Goal: Task Accomplishment & Management: Complete application form

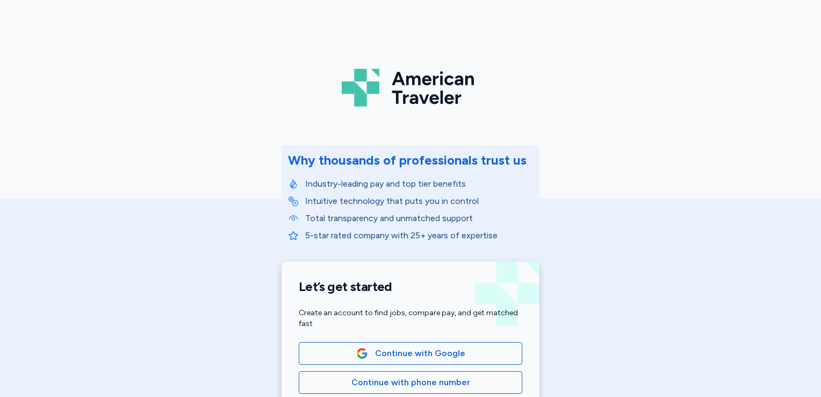
scroll to position [108, 0]
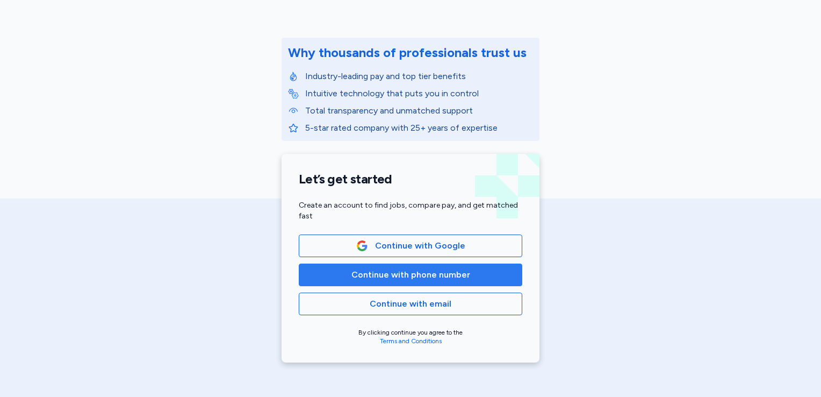
click at [434, 277] on span "Continue with phone number" at bounding box center [411, 274] width 119 height 13
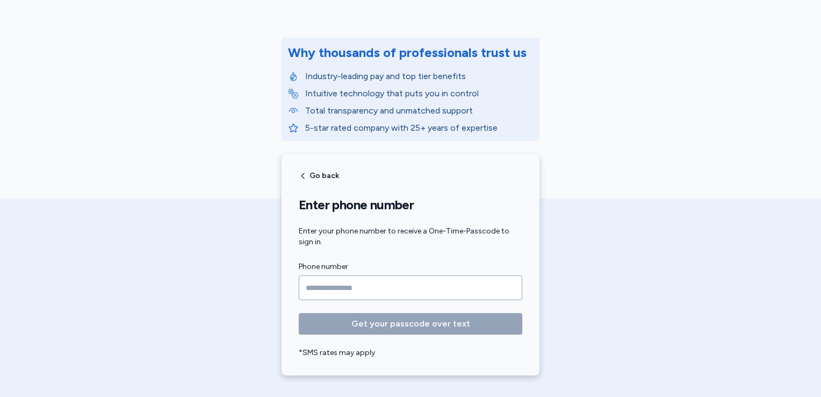
click at [434, 277] on input "Phone number" at bounding box center [411, 287] width 224 height 25
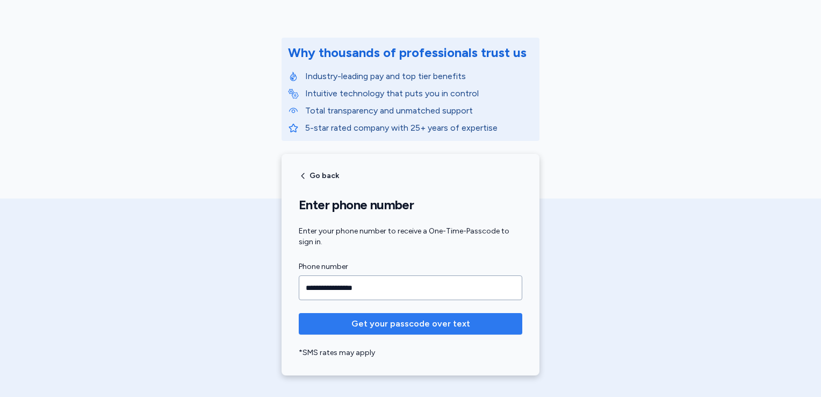
type input "**********"
click at [454, 318] on span "Get your passcode over text" at bounding box center [411, 323] width 119 height 13
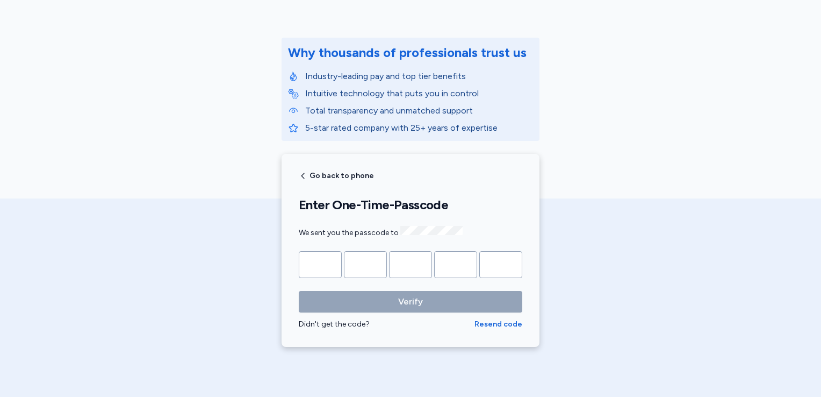
type input "*"
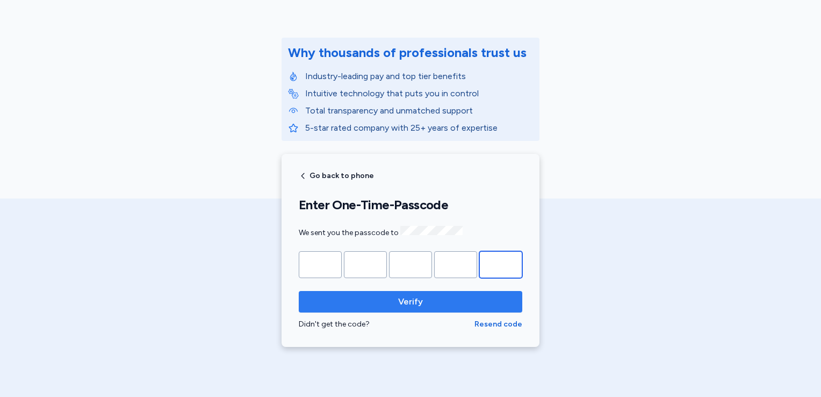
type input "*"
click at [411, 305] on span "Verify" at bounding box center [410, 301] width 25 height 13
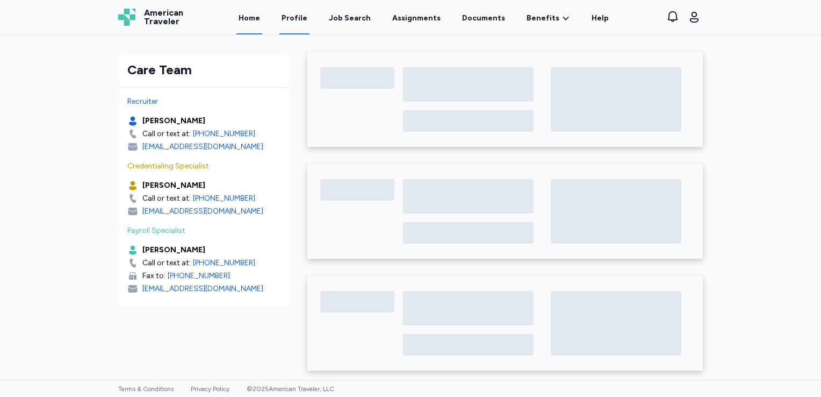
click at [300, 18] on link "Profile" at bounding box center [295, 17] width 30 height 33
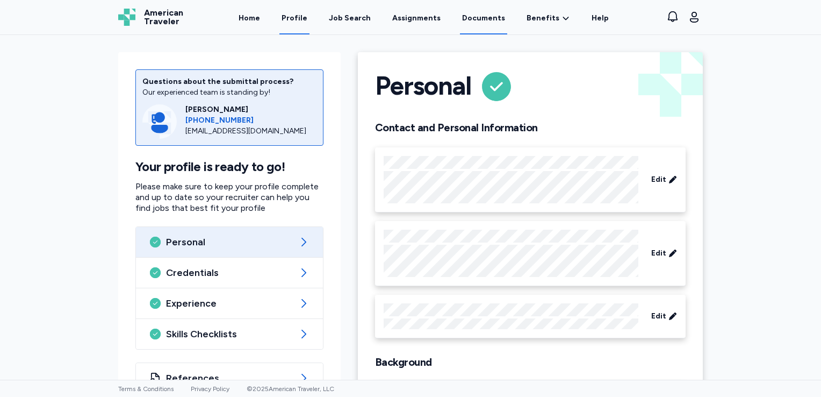
click at [470, 17] on link "Documents" at bounding box center [483, 17] width 47 height 33
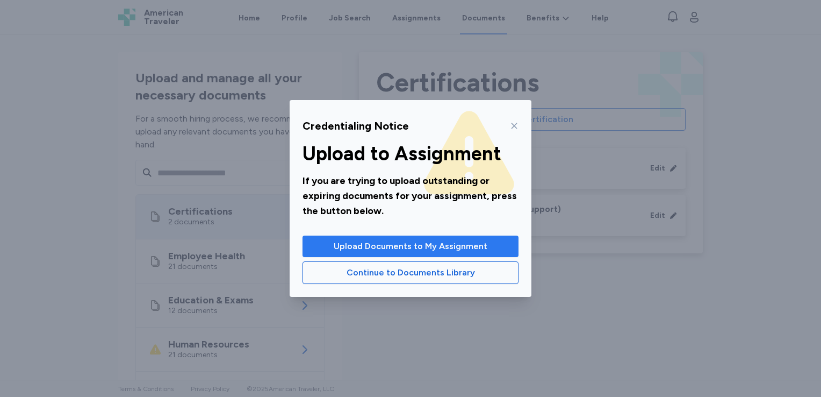
click at [380, 250] on span "Upload Documents to My Assignment" at bounding box center [411, 246] width 154 height 13
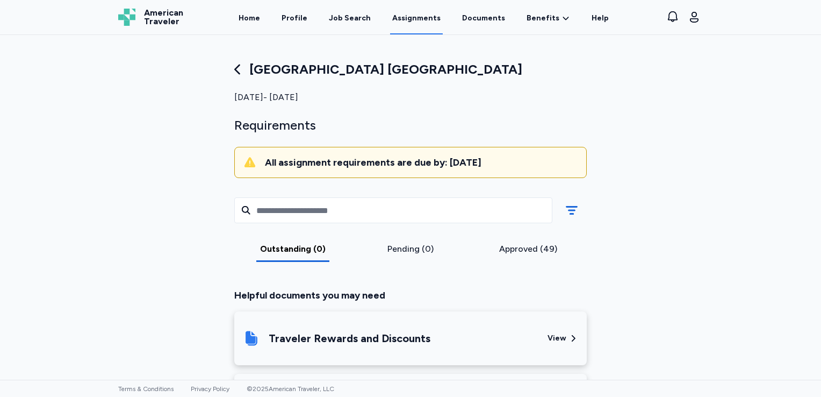
click at [396, 248] on div "Pending (0)" at bounding box center [410, 248] width 109 height 13
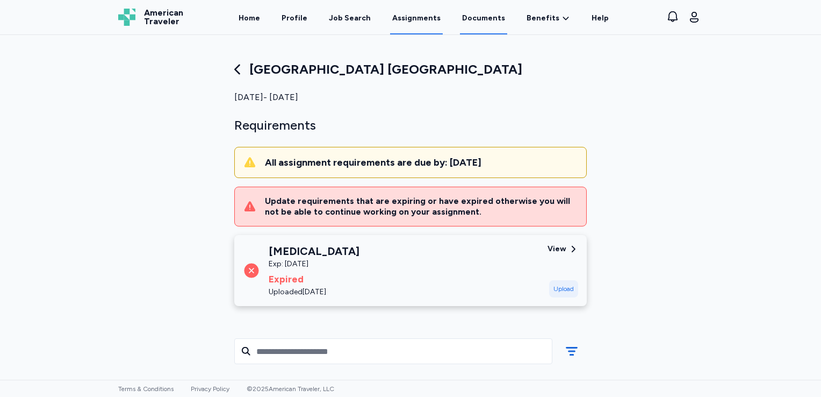
click at [481, 17] on link "Documents" at bounding box center [483, 17] width 47 height 33
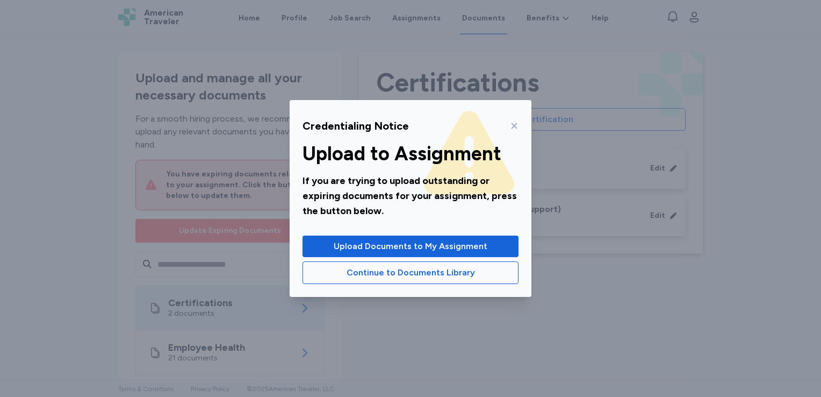
click at [514, 123] on icon at bounding box center [514, 125] width 9 height 9
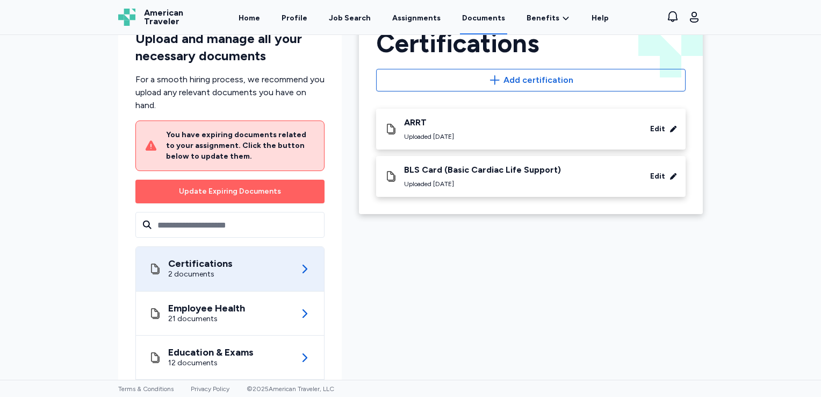
scroll to position [35, 0]
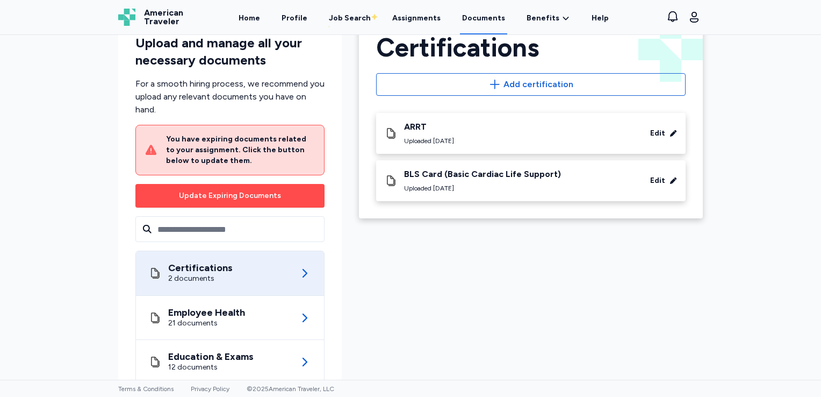
click at [212, 199] on div "Update Expiring Documents" at bounding box center [230, 195] width 102 height 11
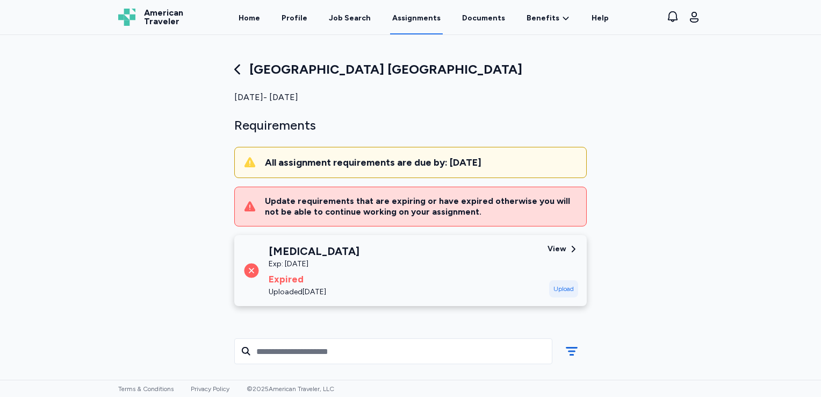
click at [556, 288] on div "Upload" at bounding box center [563, 288] width 29 height 17
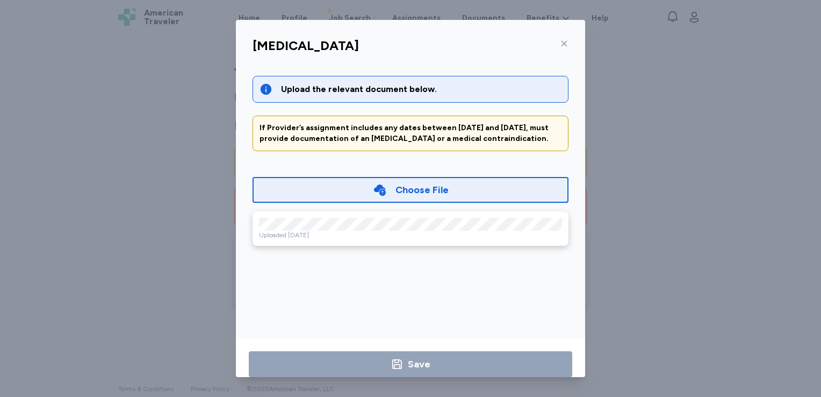
click at [402, 195] on div "Choose File" at bounding box center [422, 189] width 53 height 15
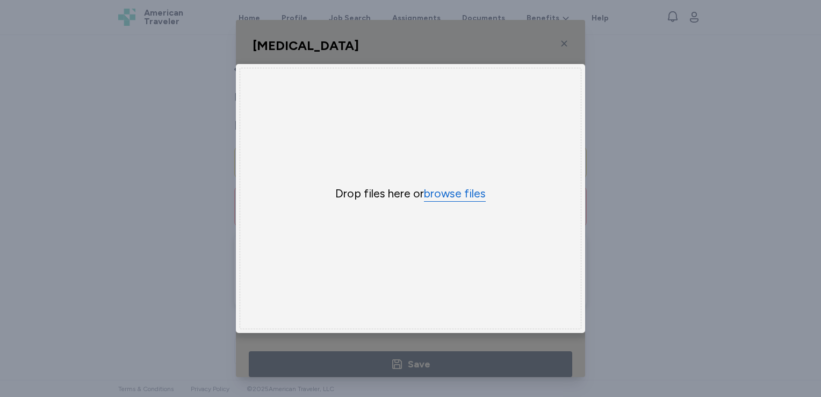
click at [430, 186] on button "browse files" at bounding box center [455, 194] width 62 height 16
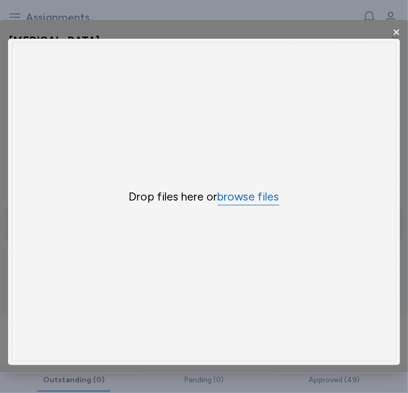
click at [256, 195] on button "browse files" at bounding box center [249, 197] width 62 height 16
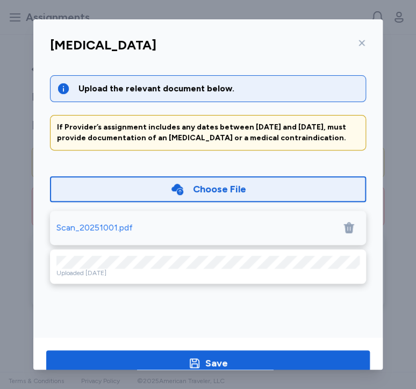
drag, startPoint x: 75, startPoint y: 224, endPoint x: 104, endPoint y: 235, distance: 30.4
click at [104, 235] on div "Scan_20251001.pdf" at bounding box center [208, 228] width 316 height 34
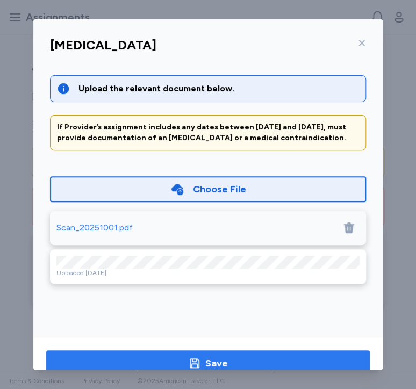
click at [232, 353] on button "Save" at bounding box center [208, 363] width 324 height 26
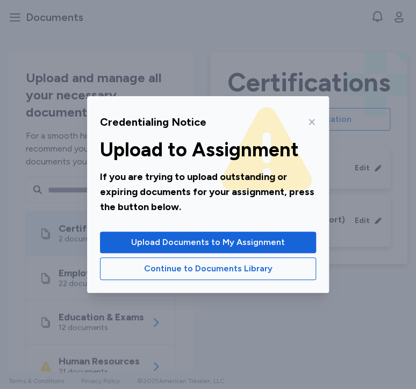
click at [310, 121] on icon at bounding box center [311, 122] width 9 height 9
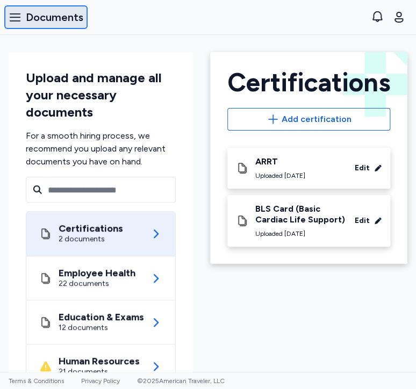
click at [52, 20] on span "Documents" at bounding box center [55, 17] width 58 height 15
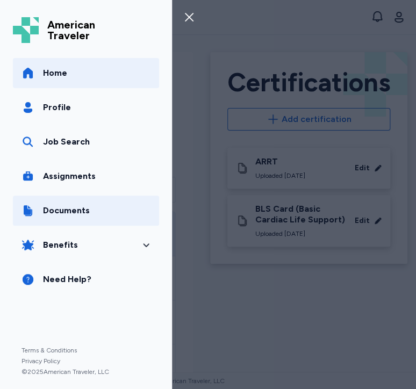
click at [72, 74] on link "Home" at bounding box center [86, 73] width 146 height 30
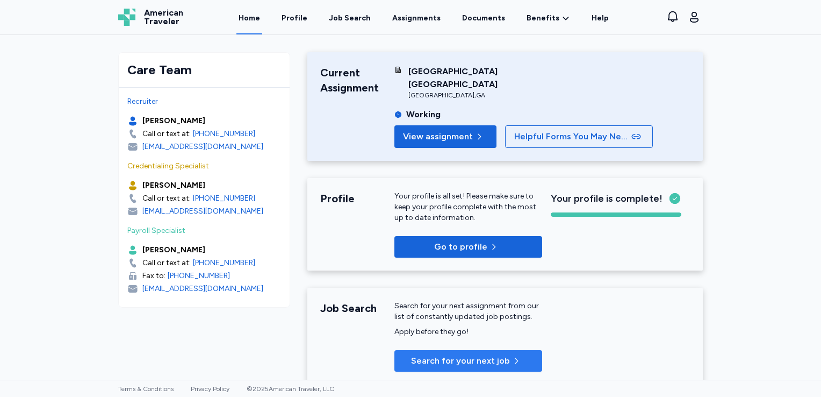
click at [464, 354] on span "Search for your next job" at bounding box center [460, 360] width 99 height 13
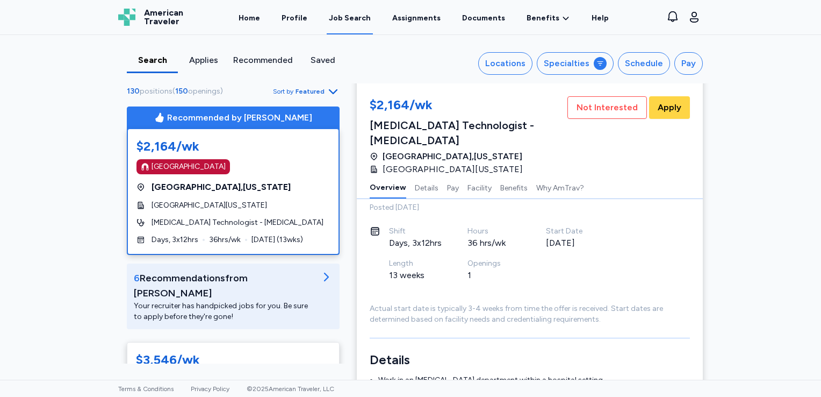
scroll to position [54, 0]
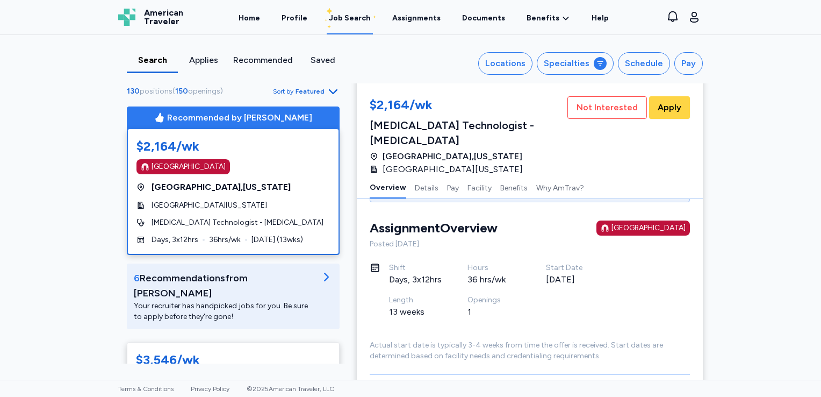
click at [327, 93] on icon "button" at bounding box center [333, 91] width 13 height 13
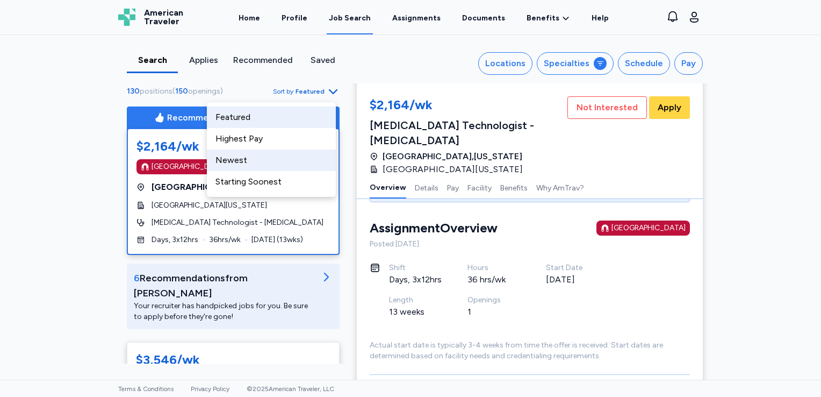
click at [233, 160] on div "Newest" at bounding box center [271, 160] width 129 height 22
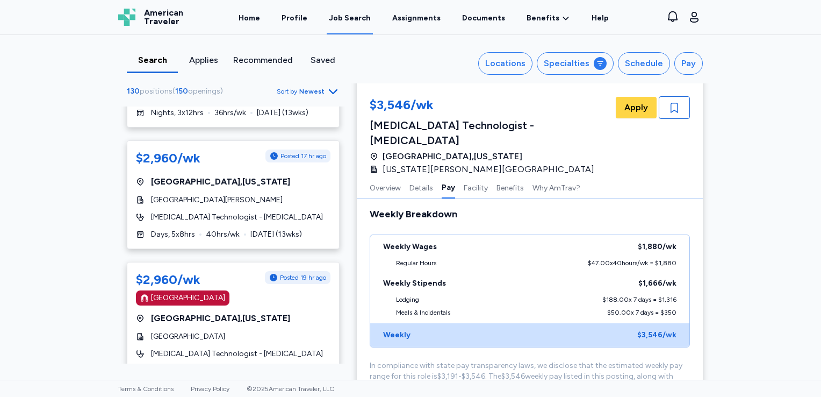
scroll to position [1129, 0]
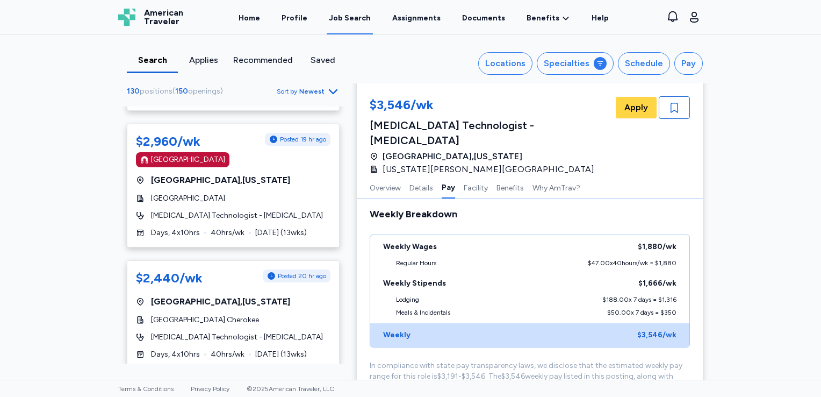
click at [308, 92] on span "Newest" at bounding box center [311, 91] width 25 height 9
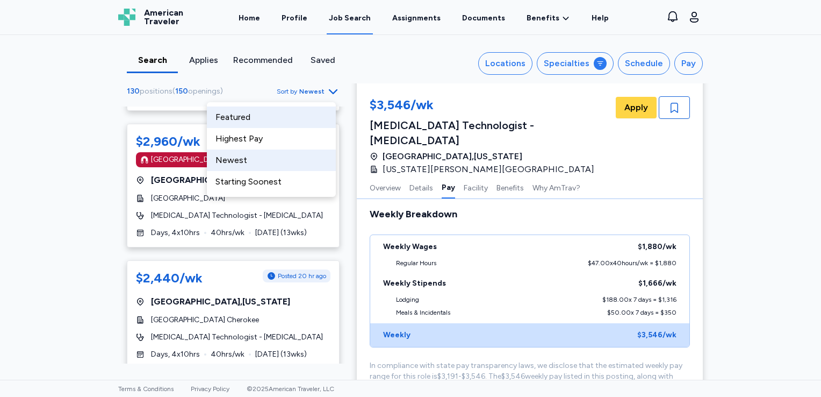
click at [247, 120] on div "Featured" at bounding box center [271, 117] width 129 height 22
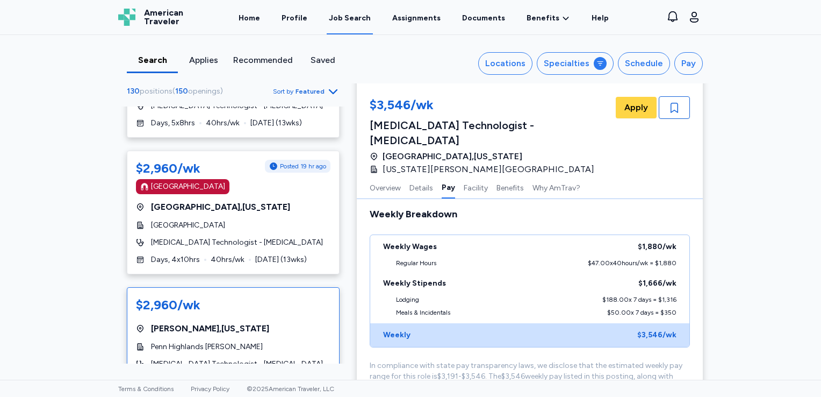
scroll to position [4838, 0]
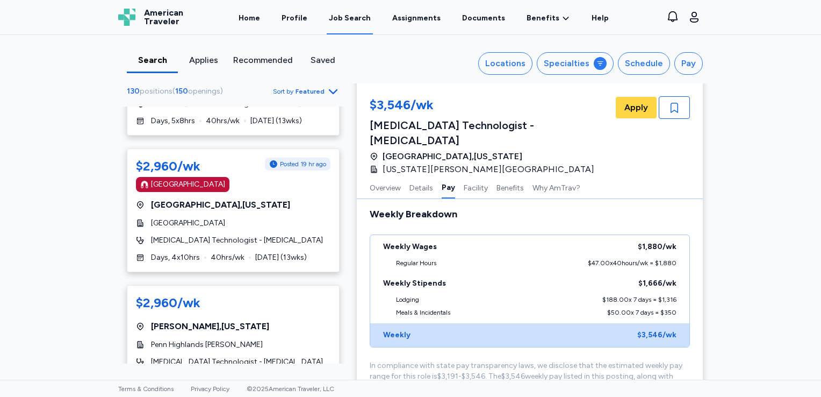
click at [361, 20] on div "Job Search" at bounding box center [350, 18] width 42 height 11
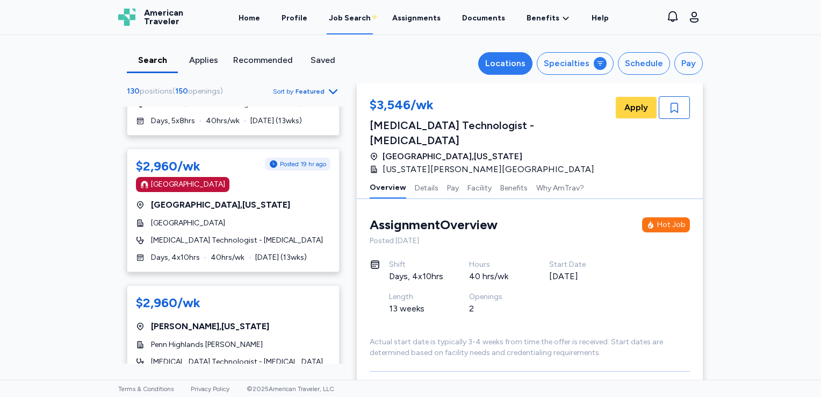
click at [522, 64] on div "Locations" at bounding box center [505, 63] width 40 height 13
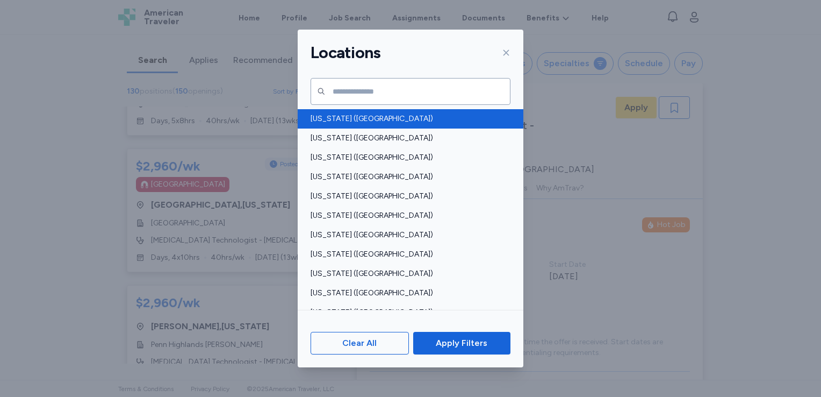
scroll to position [463, 0]
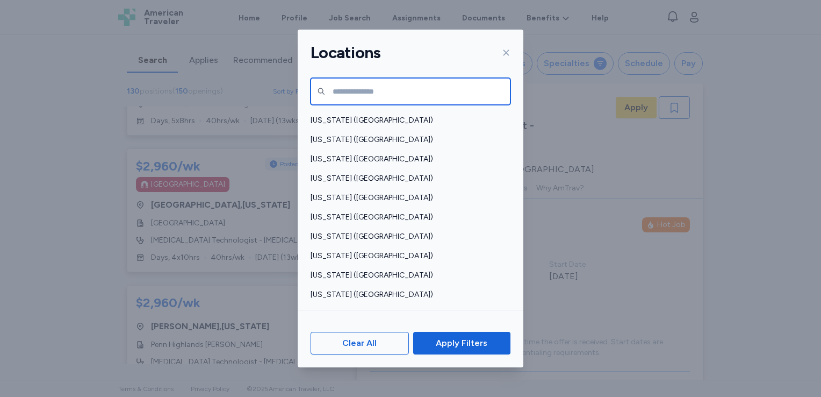
click at [354, 86] on input "text" at bounding box center [411, 91] width 200 height 27
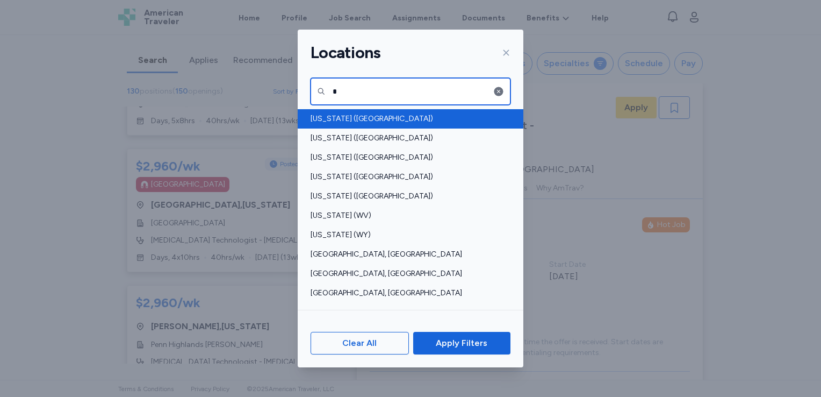
type input "*"
click at [347, 114] on span "[US_STATE] ([GEOGRAPHIC_DATA])" at bounding box center [408, 118] width 194 height 11
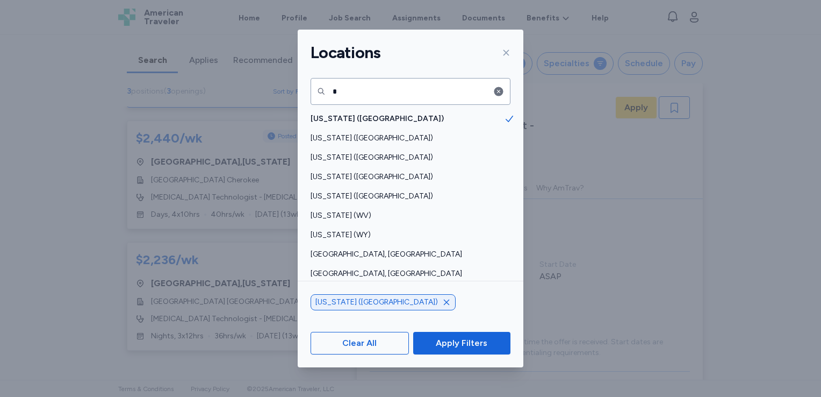
scroll to position [326, 0]
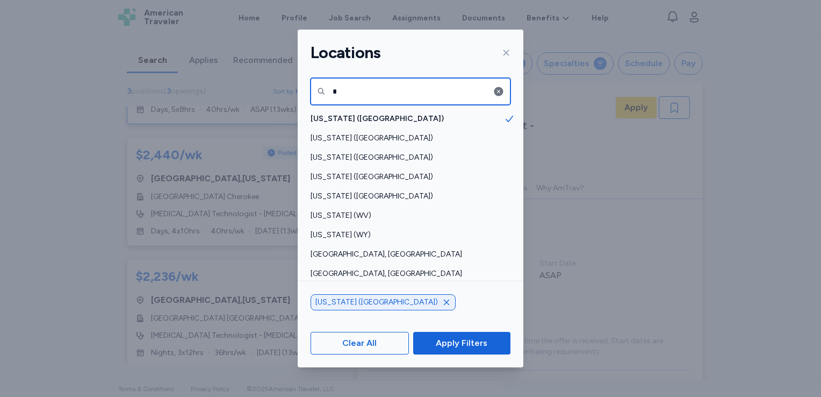
click at [359, 90] on input "*" at bounding box center [411, 91] width 200 height 27
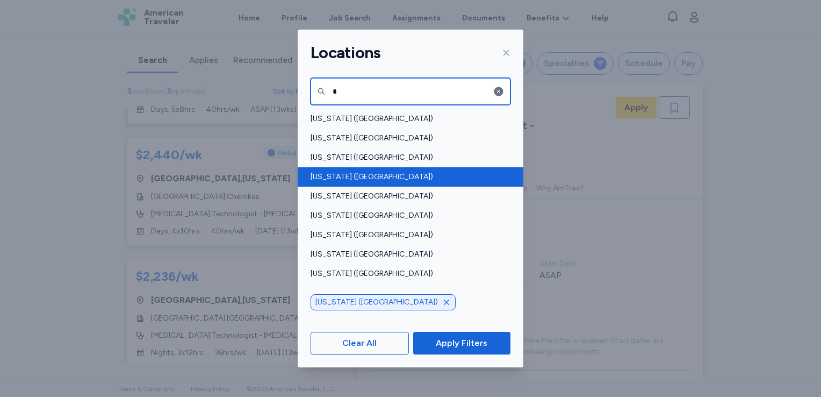
type input "*"
click at [357, 171] on span "[US_STATE] ([GEOGRAPHIC_DATA])" at bounding box center [408, 176] width 194 height 11
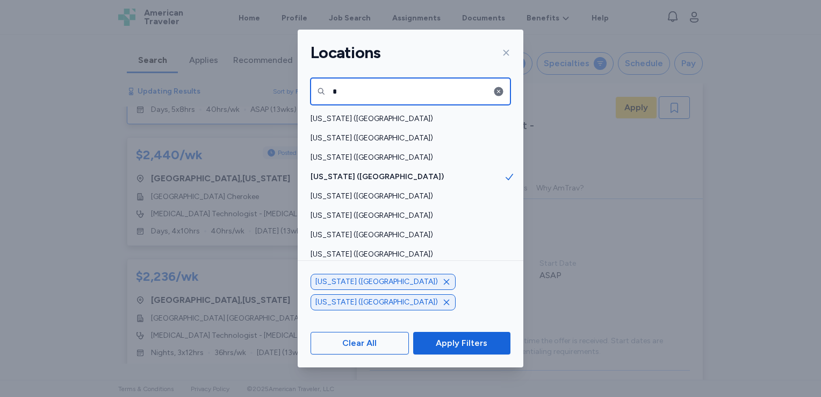
click at [347, 87] on input "*" at bounding box center [411, 91] width 200 height 27
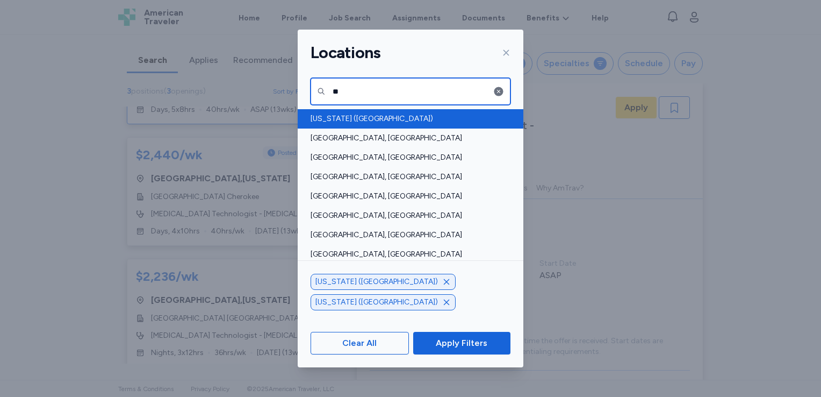
type input "**"
click at [361, 113] on span "[US_STATE] ([GEOGRAPHIC_DATA])" at bounding box center [408, 118] width 194 height 11
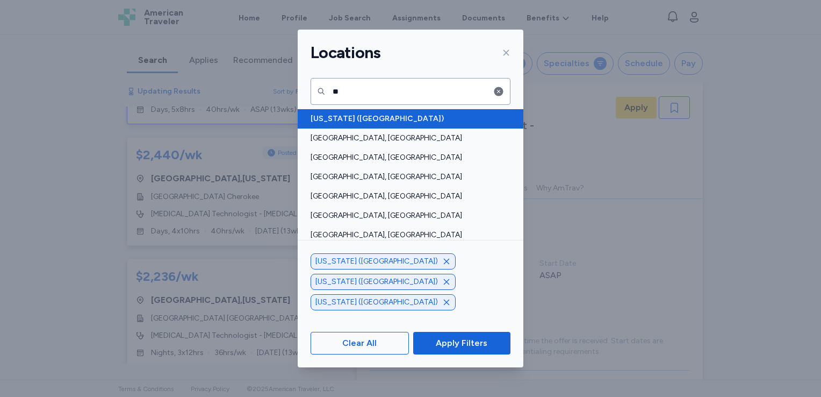
scroll to position [1949, 0]
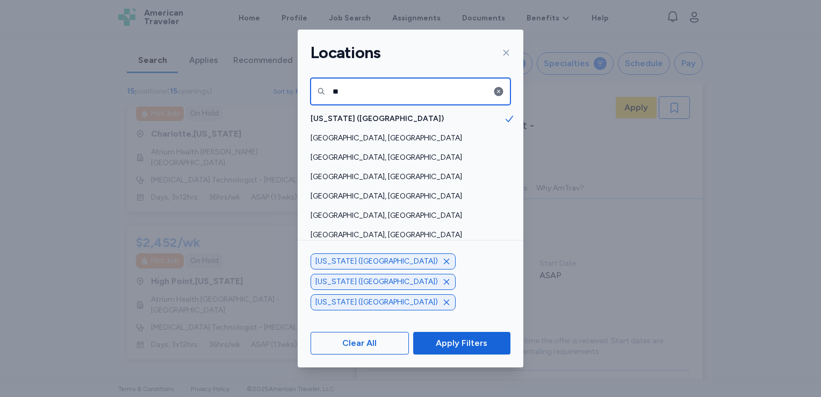
click at [359, 91] on input "**" at bounding box center [411, 91] width 200 height 27
drag, startPoint x: 356, startPoint y: 92, endPoint x: 333, endPoint y: 93, distance: 23.1
click at [333, 93] on input "**" at bounding box center [411, 91] width 200 height 27
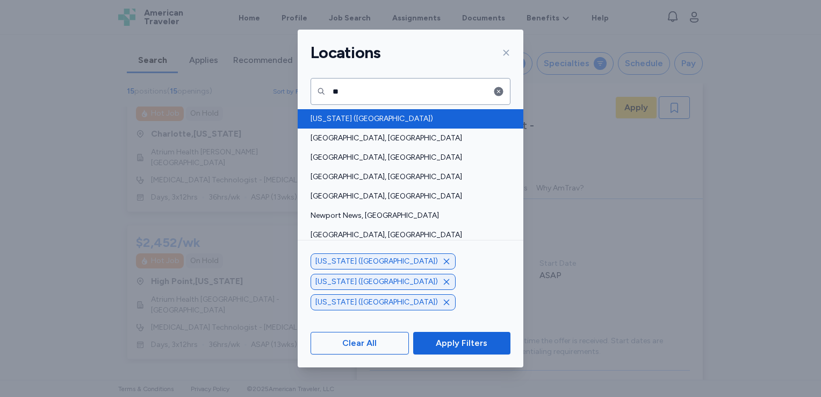
click at [368, 113] on span "[US_STATE] ([GEOGRAPHIC_DATA])" at bounding box center [408, 118] width 194 height 11
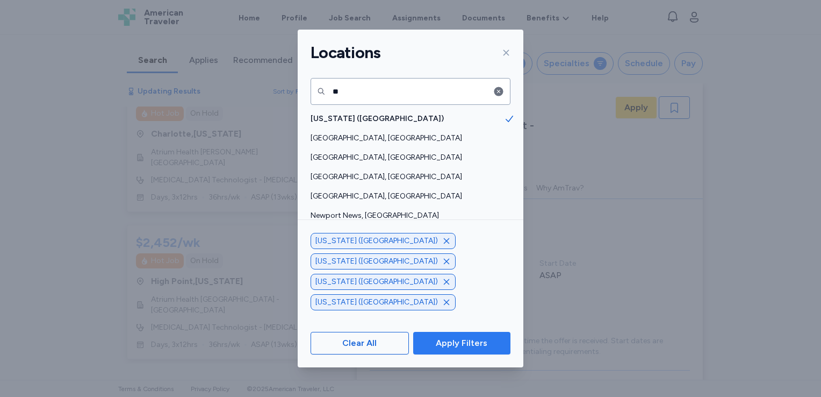
scroll to position [2432, 0]
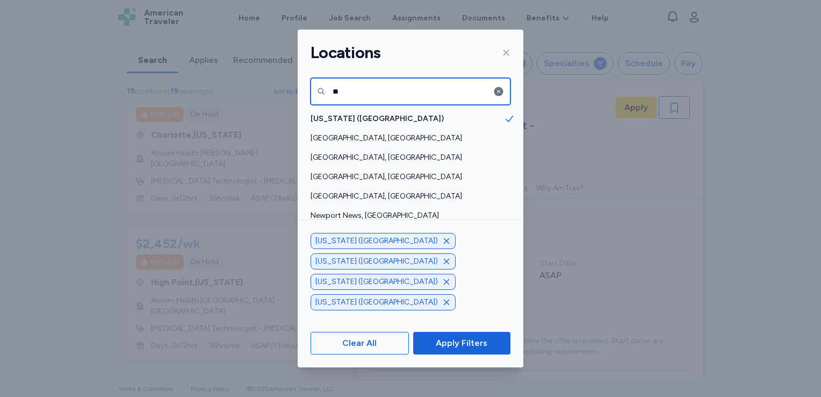
click at [385, 92] on input "**" at bounding box center [411, 91] width 200 height 27
type input "*"
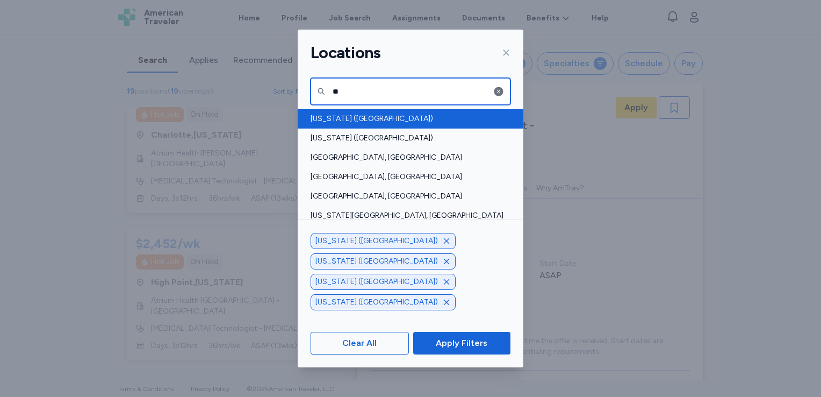
type input "**"
click at [344, 121] on span "[US_STATE] ([GEOGRAPHIC_DATA])" at bounding box center [408, 118] width 194 height 11
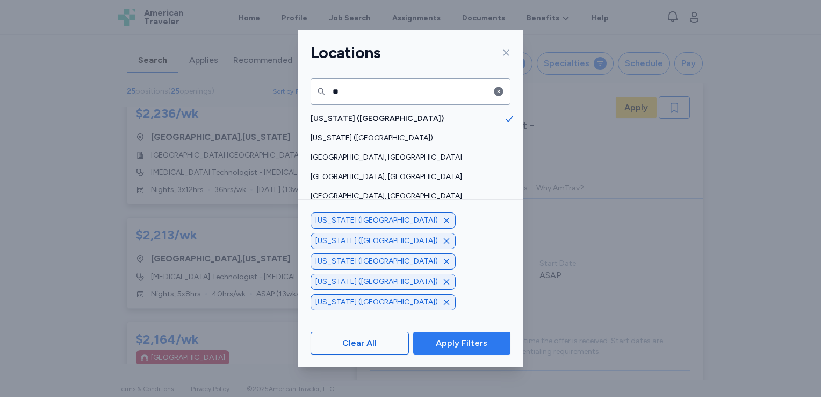
scroll to position [3220, 0]
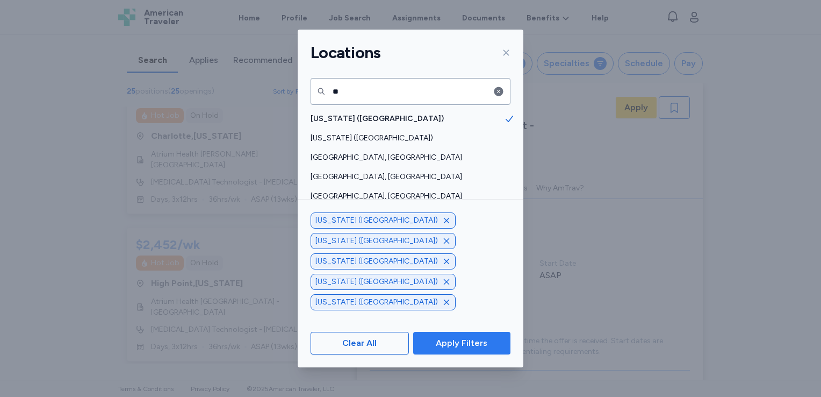
click at [465, 343] on span "Apply Filters" at bounding box center [462, 342] width 52 height 13
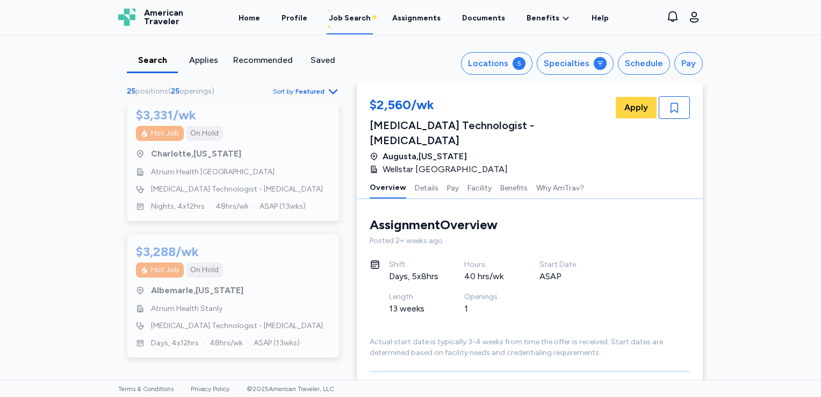
scroll to position [2849, 0]
